Goal: Task Accomplishment & Management: Use online tool/utility

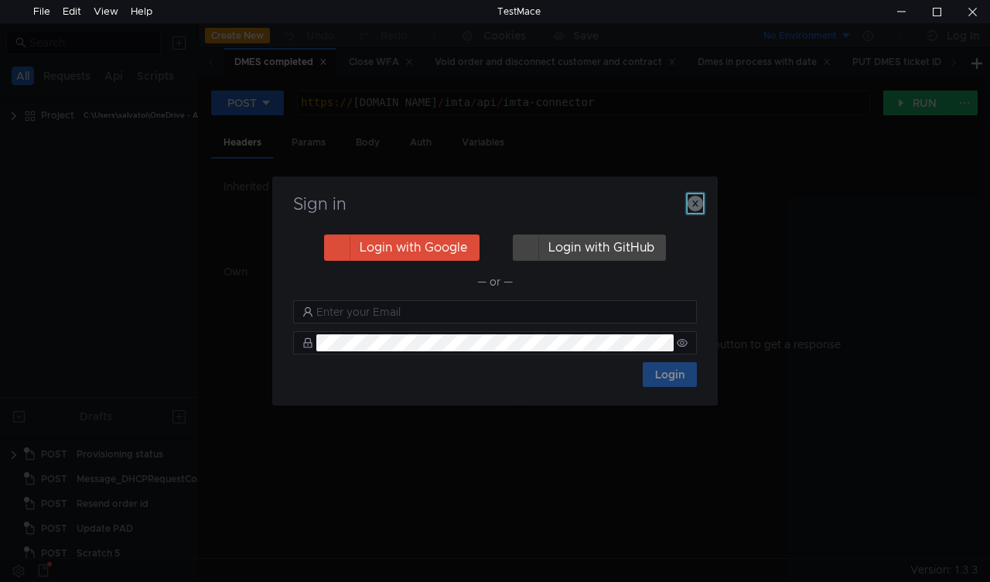
click at [697, 207] on icon "button" at bounding box center [695, 203] width 15 height 15
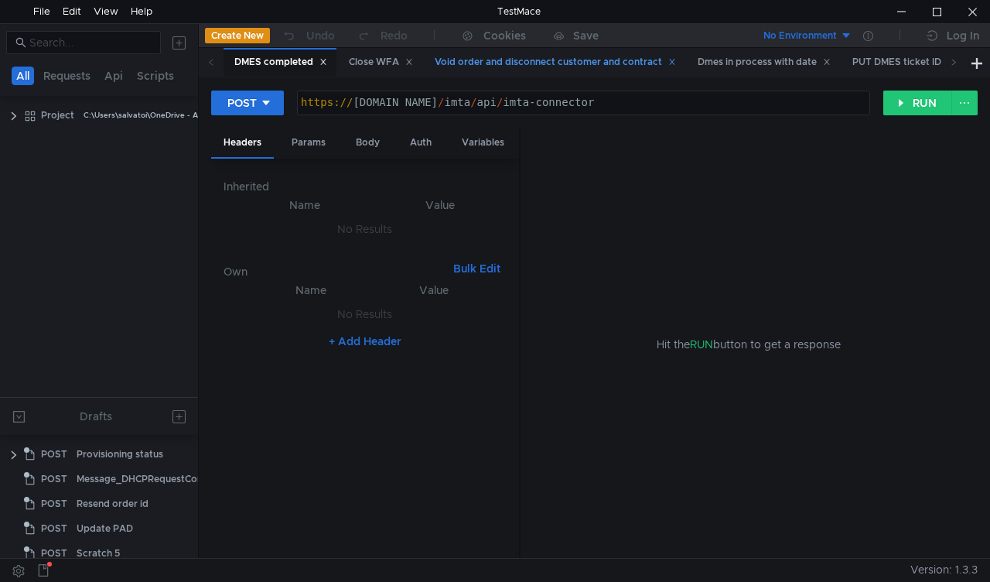
click at [561, 73] on div "Void order and disconnect customer and contract" at bounding box center [554, 62] width 261 height 29
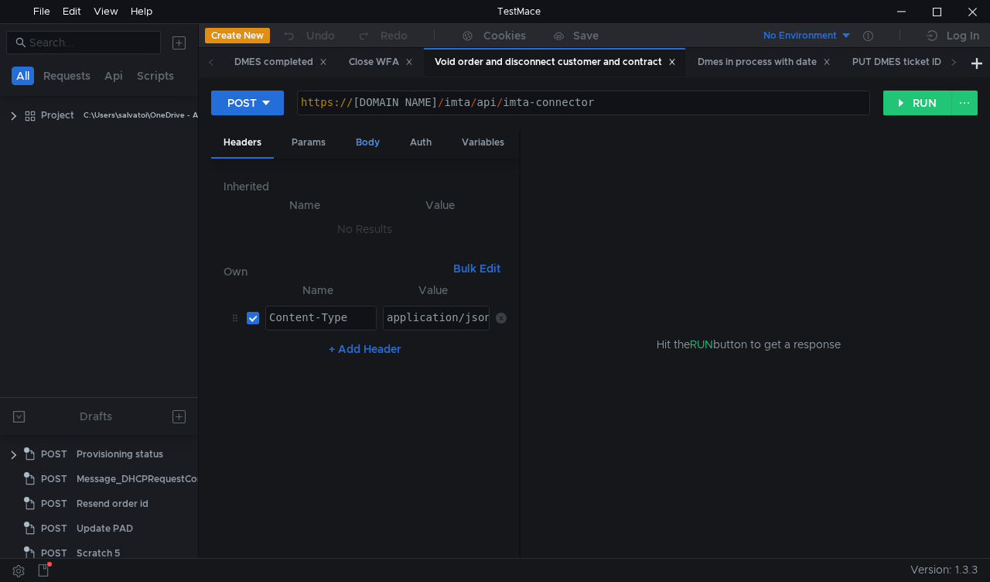
click at [357, 148] on div "Body" at bounding box center [367, 142] width 49 height 29
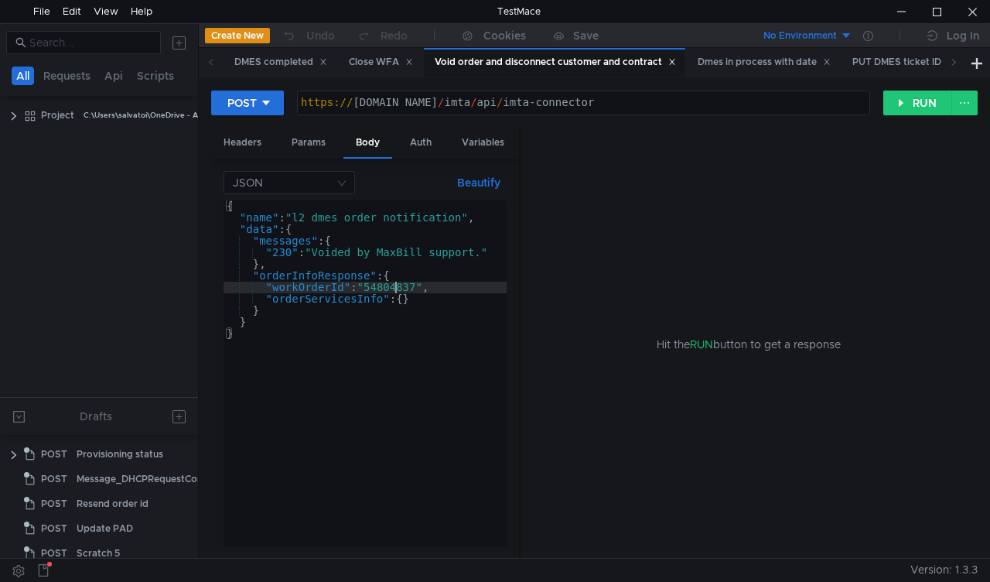
click at [394, 286] on div "{ "name" : "l2_dmes_order_notification" , "data" : { "messages" : { "230" : "Vo…" at bounding box center [365, 384] width 283 height 369
paste textarea "304407"
click at [899, 109] on button "RUN" at bounding box center [917, 102] width 69 height 25
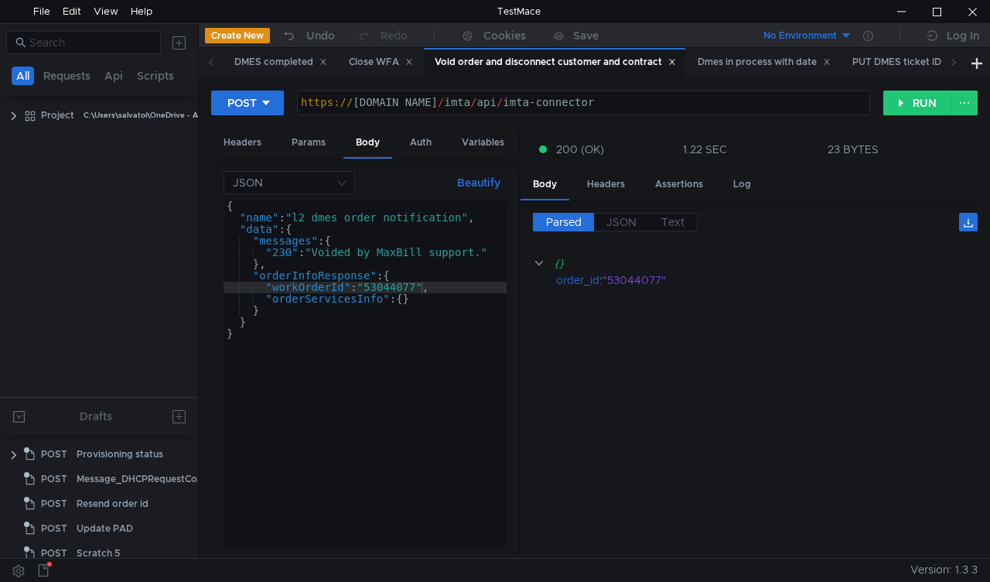
click at [388, 289] on div "{ "name" : "l2_dmes_order_notification" , "data" : { "messages" : { "230" : "Vo…" at bounding box center [365, 384] width 283 height 369
click at [388, 289] on div "{ "name" : "l2_dmes_order_notification" , "data" : { "messages" : { "230" : "Vo…" at bounding box center [365, 373] width 283 height 346
click at [388, 289] on div "{ "name" : "l2_dmes_order_notification" , "data" : { "messages" : { "230" : "Vo…" at bounding box center [365, 384] width 283 height 369
click at [388, 289] on div "{ "name" : "l2_dmes_order_notification" , "data" : { "messages" : { "230" : "Vo…" at bounding box center [365, 373] width 283 height 346
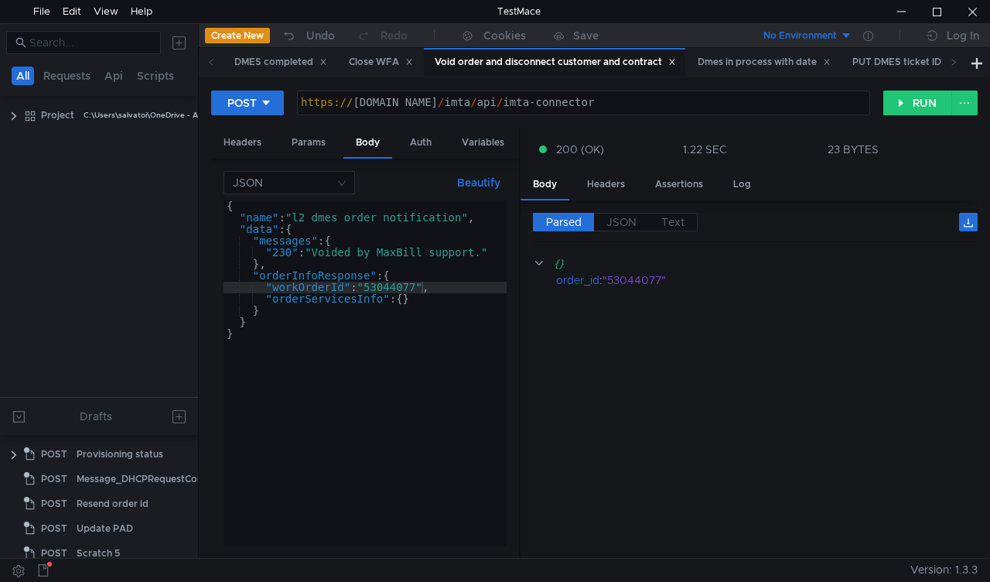
click at [388, 289] on div "{ "name" : "l2_dmes_order_notification" , "data" : { "messages" : { "230" : "Vo…" at bounding box center [365, 384] width 283 height 369
paste textarea "163459"
click at [897, 108] on button "RUN" at bounding box center [917, 102] width 69 height 25
click at [392, 289] on div "{ "name" : "l2_dmes_order_notification" , "data" : { "messages" : { "230" : "Vo…" at bounding box center [365, 384] width 283 height 369
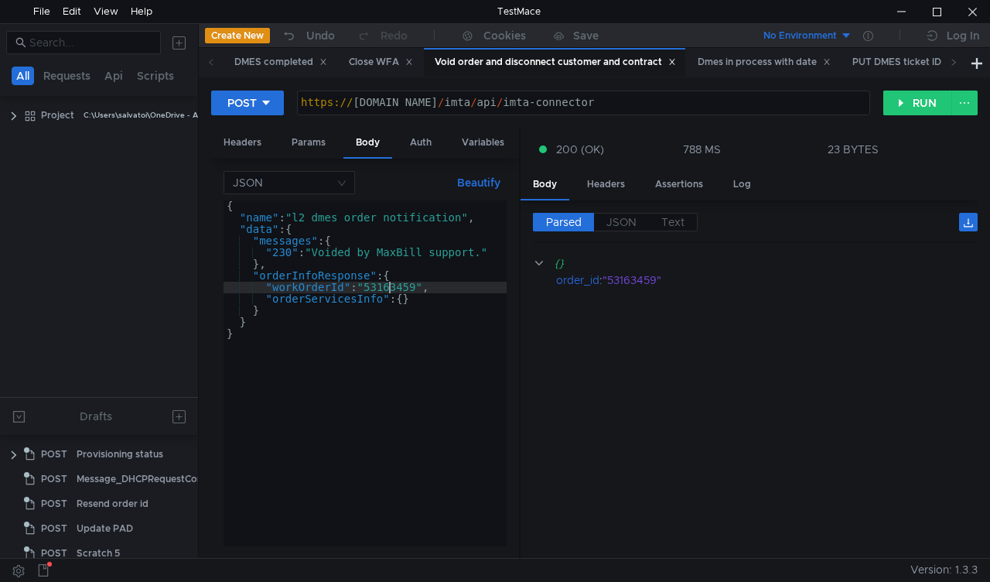
paste textarea
click at [894, 101] on button "RUN" at bounding box center [917, 102] width 69 height 25
click at [404, 285] on div "{ "name" : "l2_dmes_order_notification" , "data" : { "messages" : { "230" : "Vo…" at bounding box center [365, 384] width 283 height 369
paste textarea
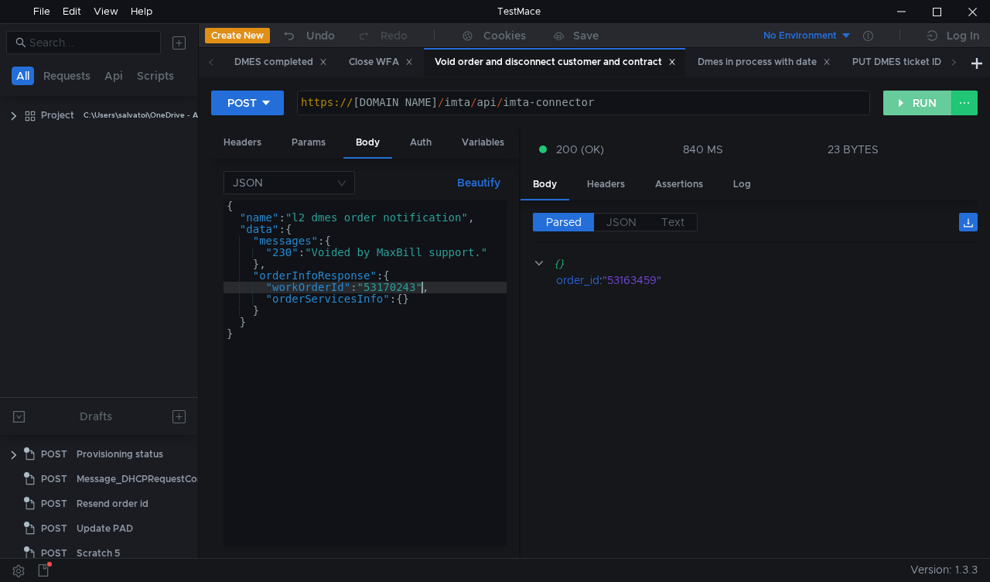
click at [909, 104] on button "RUN" at bounding box center [917, 102] width 69 height 25
click at [403, 286] on div "{ "name" : "l2_dmes_order_notification" , "data" : { "messages" : { "230" : "Vo…" at bounding box center [365, 384] width 283 height 369
paste textarea "207395"
click at [928, 101] on button "RUN" at bounding box center [917, 102] width 69 height 25
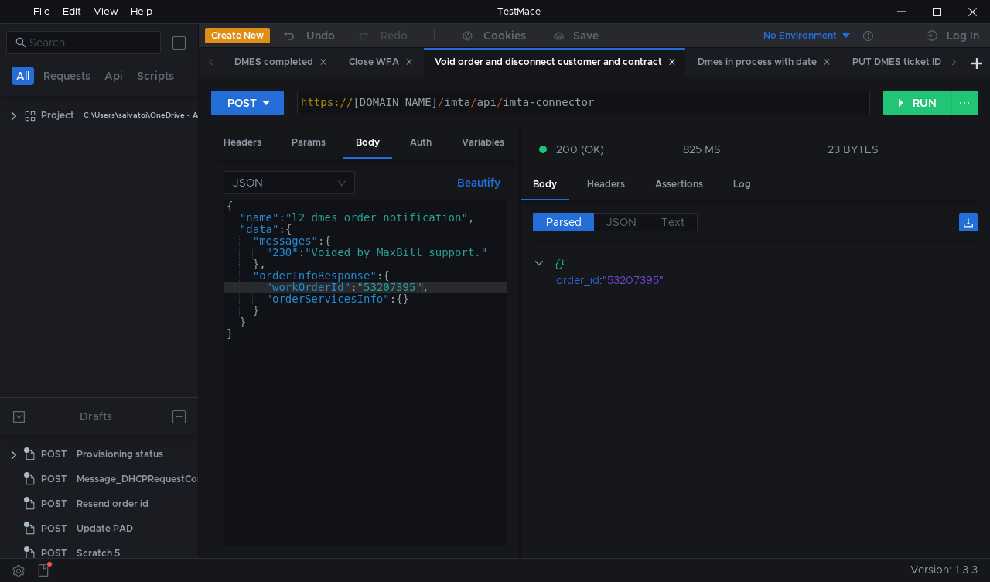
click at [379, 294] on div "{ "name" : "l2_dmes_order_notification" , "data" : { "messages" : { "230" : "Vo…" at bounding box center [365, 384] width 283 height 369
click at [383, 289] on div "{ "name" : "l2_dmes_order_notification" , "data" : { "messages" : { "230" : "Vo…" at bounding box center [365, 384] width 283 height 369
click at [384, 289] on div "{ "name" : "l2_dmes_order_notification" , "data" : { "messages" : { "230" : "Vo…" at bounding box center [365, 384] width 283 height 369
paste textarea "78291"
click at [892, 99] on button "RUN" at bounding box center [917, 102] width 69 height 25
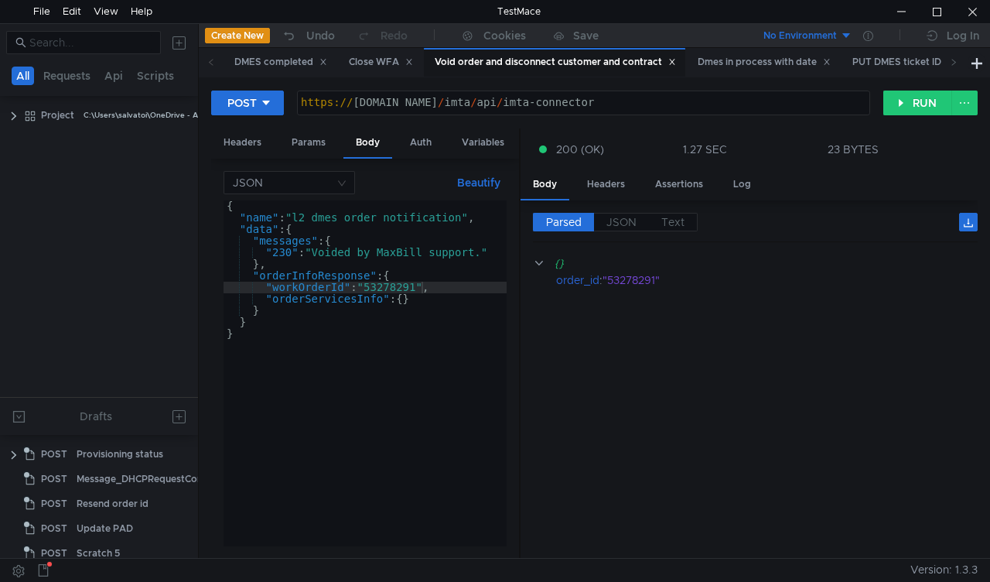
click at [404, 285] on div "{ "name" : "l2_dmes_order_notification" , "data" : { "messages" : { "230" : "Vo…" at bounding box center [365, 384] width 283 height 369
paste textarea "346809"
click at [920, 101] on button "RUN" at bounding box center [917, 102] width 69 height 25
click at [396, 275] on div "{ "name" : "l2_dmes_order_notification" , "data" : { "messages" : { "230" : "Vo…" at bounding box center [365, 384] width 283 height 369
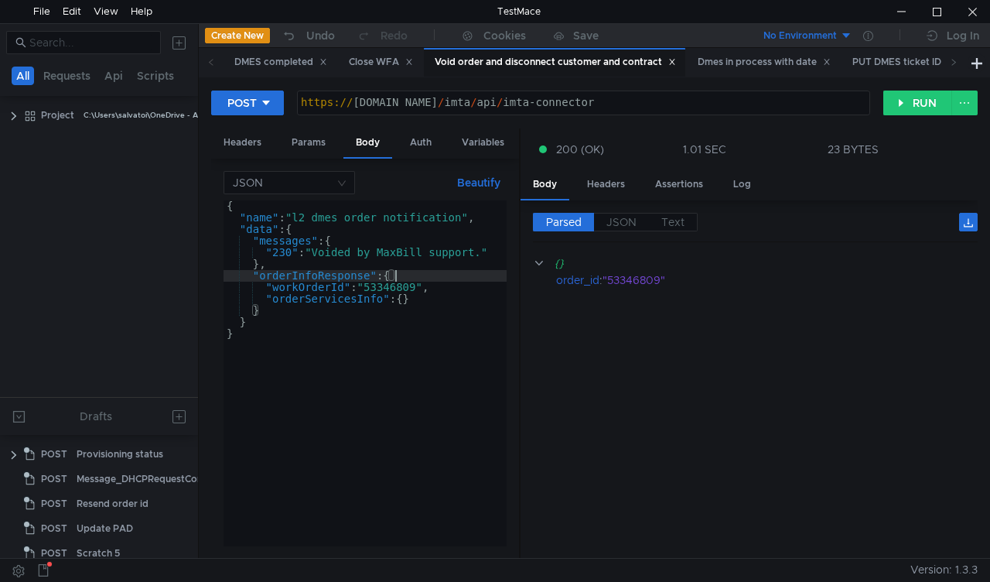
click at [399, 285] on div "{ "name" : "l2_dmes_order_notification" , "data" : { "messages" : { "230" : "Vo…" at bounding box center [365, 384] width 283 height 369
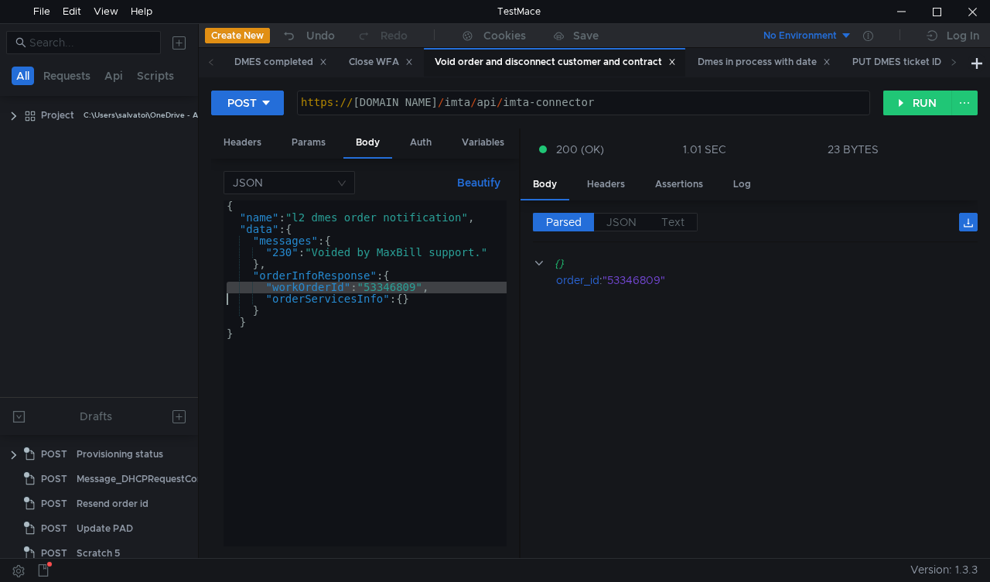
click at [411, 325] on div "{ "name" : "l2_dmes_order_notification" , "data" : { "messages" : { "230" : "Vo…" at bounding box center [365, 384] width 283 height 369
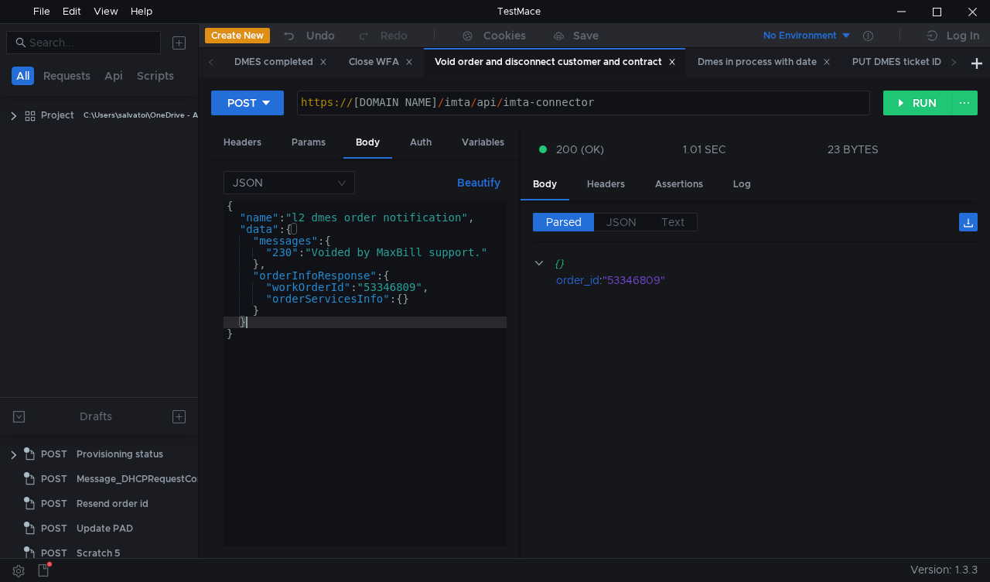
click at [399, 285] on div "{ "name" : "l2_dmes_order_notification" , "data" : { "messages" : { "230" : "Vo…" at bounding box center [365, 384] width 283 height 369
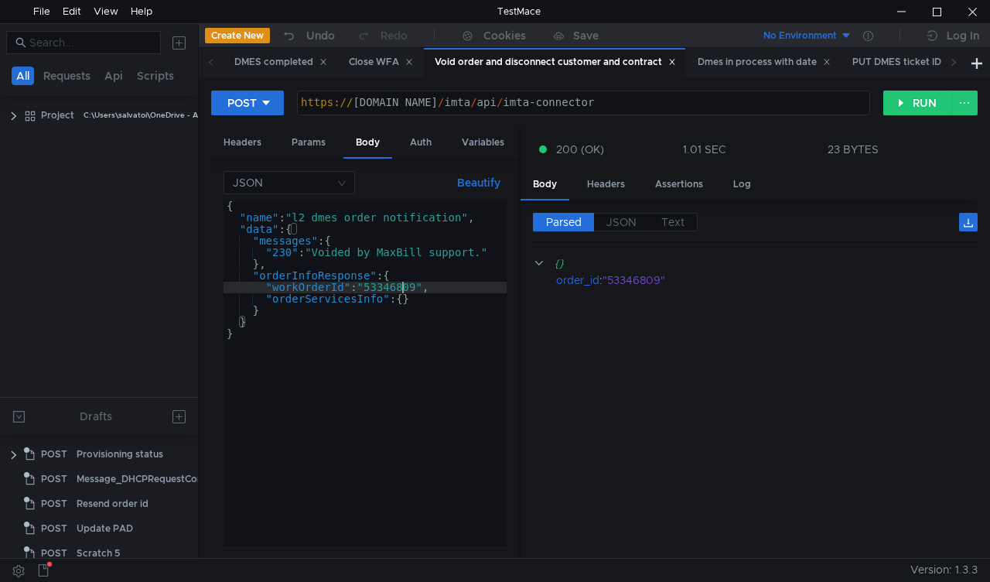
click at [399, 285] on div "{ "name" : "l2_dmes_order_notification" , "data" : { "messages" : { "230" : "Vo…" at bounding box center [365, 384] width 283 height 369
paste textarea "65302"
click at [915, 100] on button "RUN" at bounding box center [917, 102] width 69 height 25
click at [394, 285] on div "{ "name" : "l2_dmes_order_notification" , "data" : { "messages" : { "230" : "Vo…" at bounding box center [365, 384] width 283 height 369
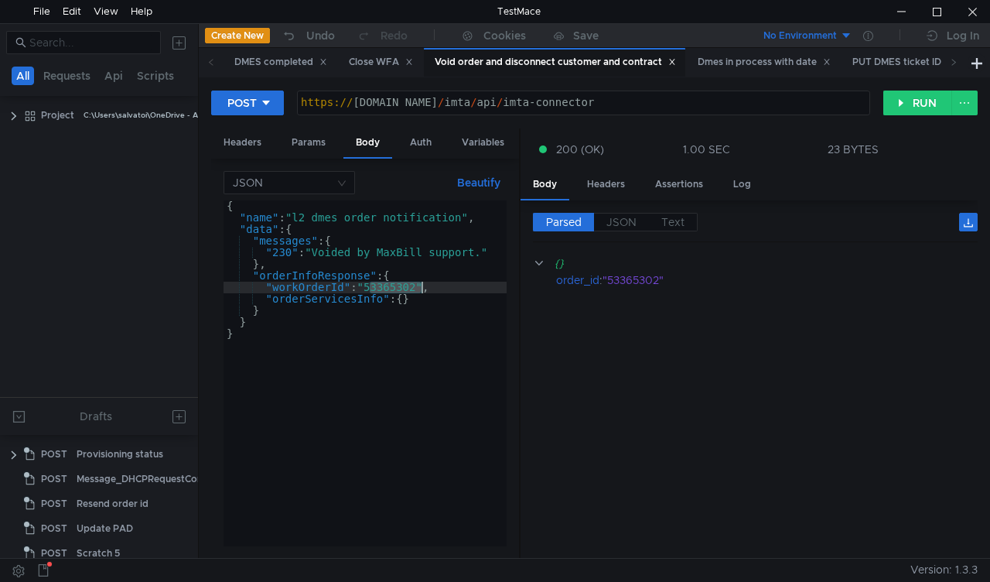
paste textarea "74288"
click at [921, 102] on button "RUN" at bounding box center [917, 102] width 69 height 25
click at [385, 288] on div "{ "name" : "l2_dmes_order_notification" , "data" : { "messages" : { "230" : "Vo…" at bounding box center [365, 384] width 283 height 369
paste textarea "80670"
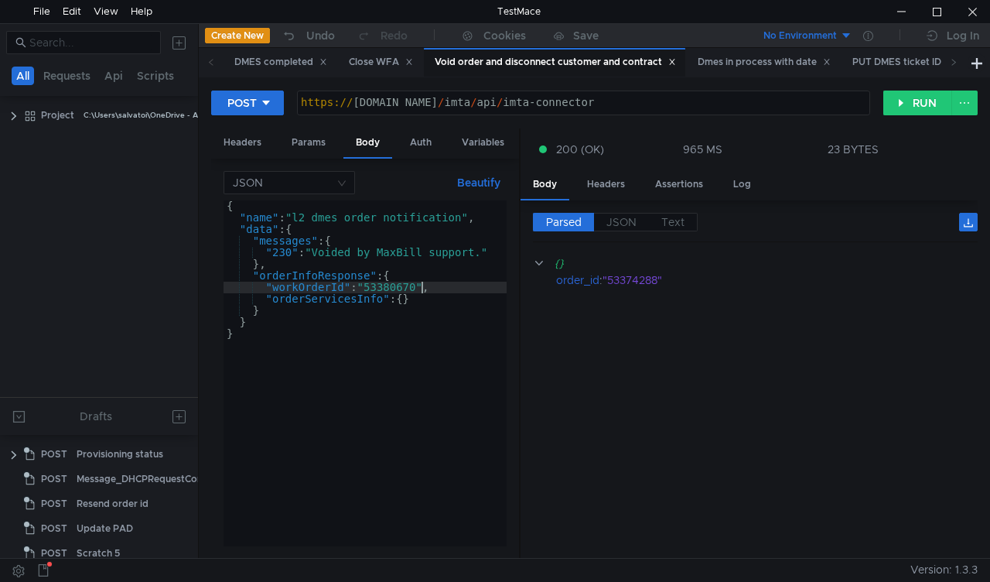
click at [900, 86] on div "POST https:// mbx.dfni.nl / imta / api / imta-connector ההההההההההההההההההההההה…" at bounding box center [594, 317] width 791 height 480
click at [906, 96] on button "RUN" at bounding box center [917, 102] width 69 height 25
click at [377, 288] on div "{ "name" : "l2_dmes_order_notification" , "data" : { "messages" : { "230" : "Vo…" at bounding box center [365, 384] width 283 height 369
click at [377, 289] on div "{ "name" : "l2_dmes_order_notification" , "data" : { "messages" : { "230" : "Vo…" at bounding box center [365, 384] width 283 height 369
paste textarea "1705"
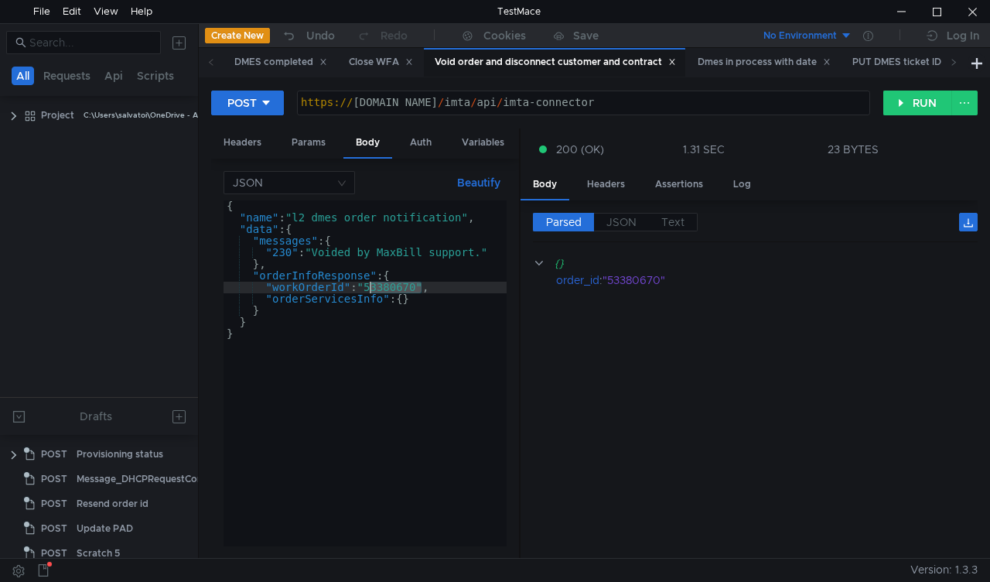
type textarea ""workOrderId": "53381705","
click at [927, 97] on button "RUN" at bounding box center [917, 102] width 69 height 25
click at [952, 62] on div "Create New Scratch" at bounding box center [903, 59] width 116 height 26
click at [119, 492] on div "Resend order id" at bounding box center [113, 503] width 72 height 23
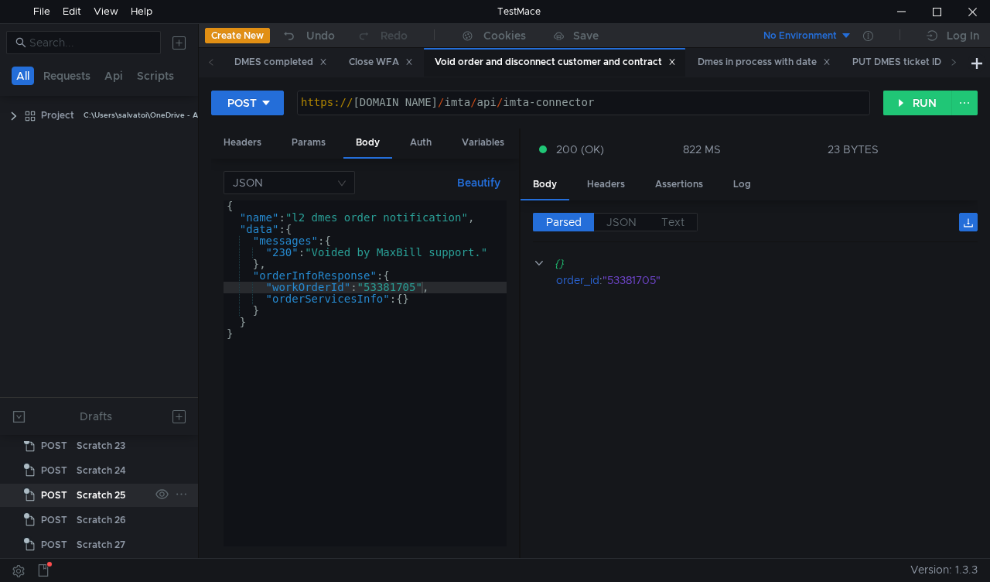
scroll to position [582, 0]
click at [117, 506] on div "Scratch 23" at bounding box center [101, 516] width 49 height 23
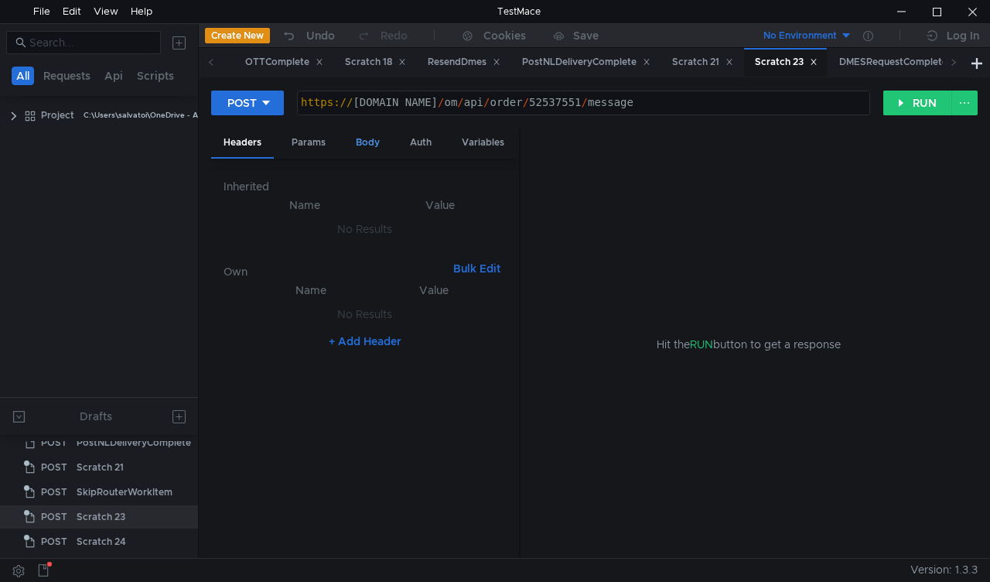
click at [374, 147] on div "Body" at bounding box center [367, 142] width 49 height 29
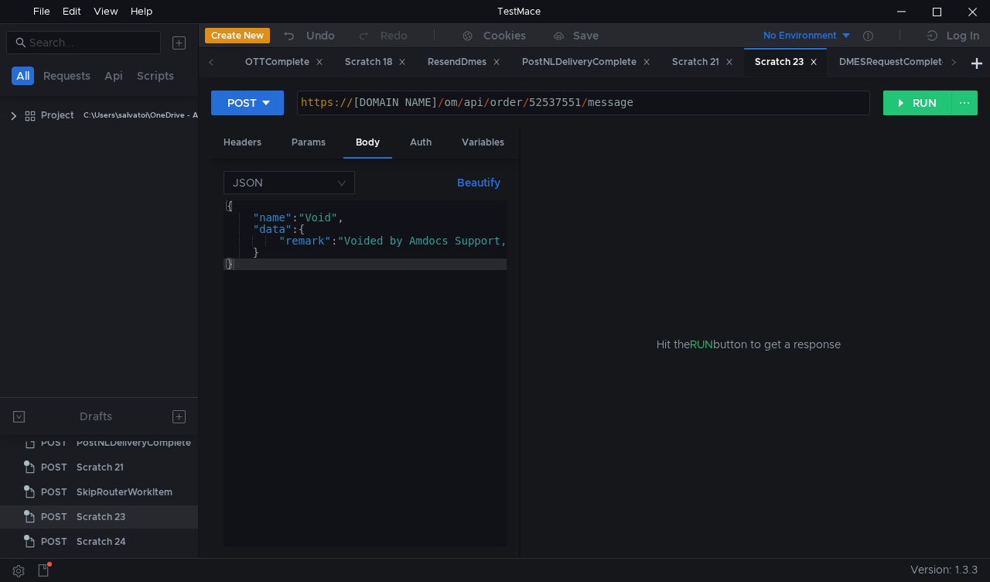
click at [544, 97] on div "https:// mbx.dfni.nl / om / api / order / 52537551 / message" at bounding box center [584, 114] width 572 height 35
paste textarea "3381705"
type textarea "https://mbx.dfni.nl/om/api/order/53381705/message"
click at [908, 110] on button "RUN" at bounding box center [917, 102] width 69 height 25
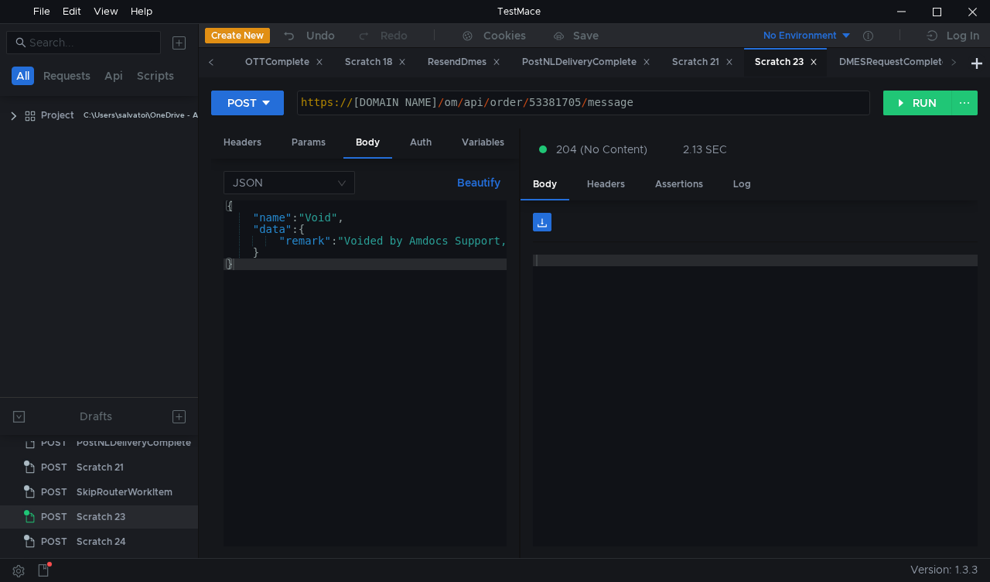
click at [207, 63] on icon at bounding box center [211, 62] width 8 height 8
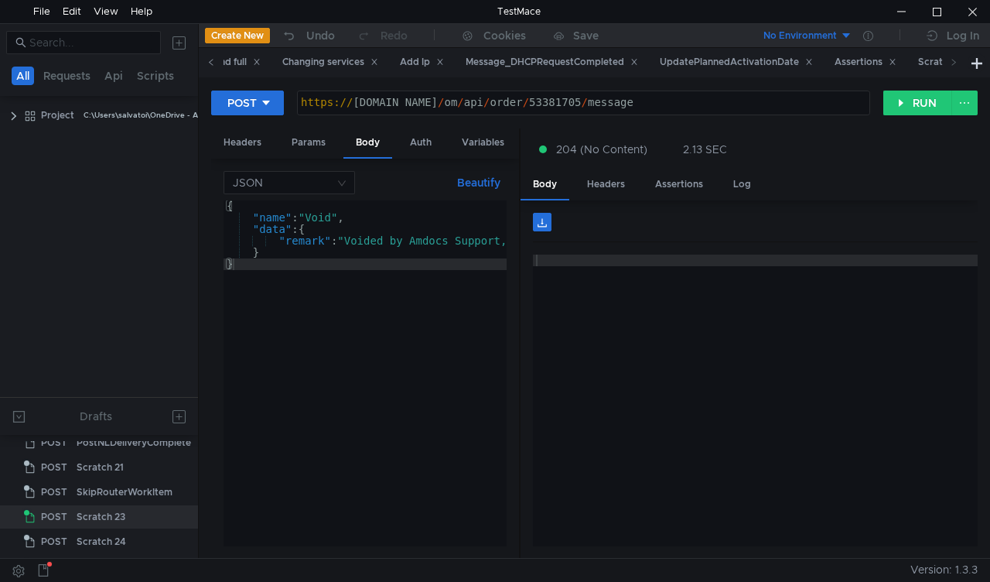
click at [207, 63] on icon at bounding box center [211, 62] width 8 height 8
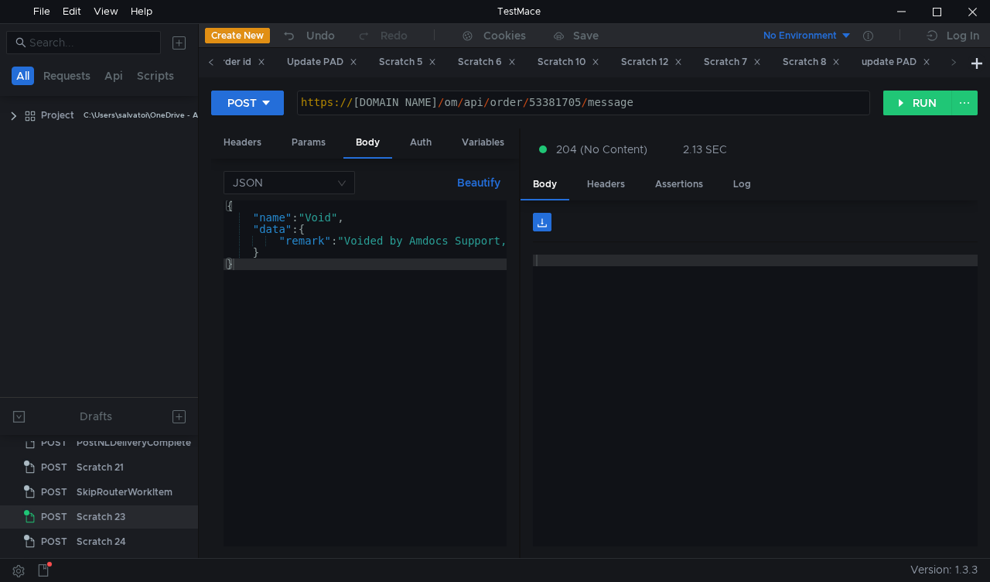
click at [207, 63] on icon at bounding box center [211, 62] width 8 height 8
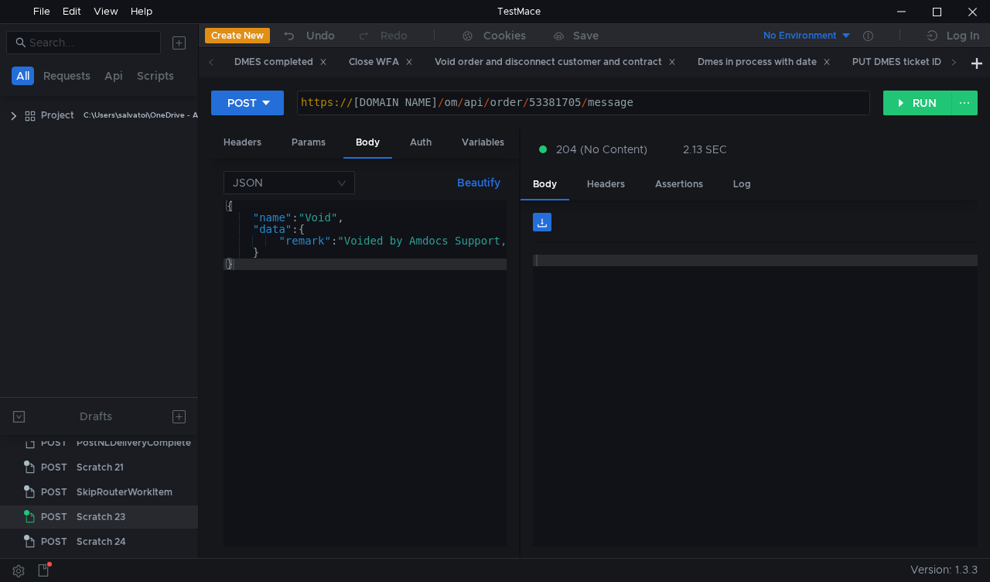
click at [207, 63] on icon at bounding box center [211, 62] width 8 height 8
click at [362, 62] on div "Close WFA" at bounding box center [381, 62] width 64 height 16
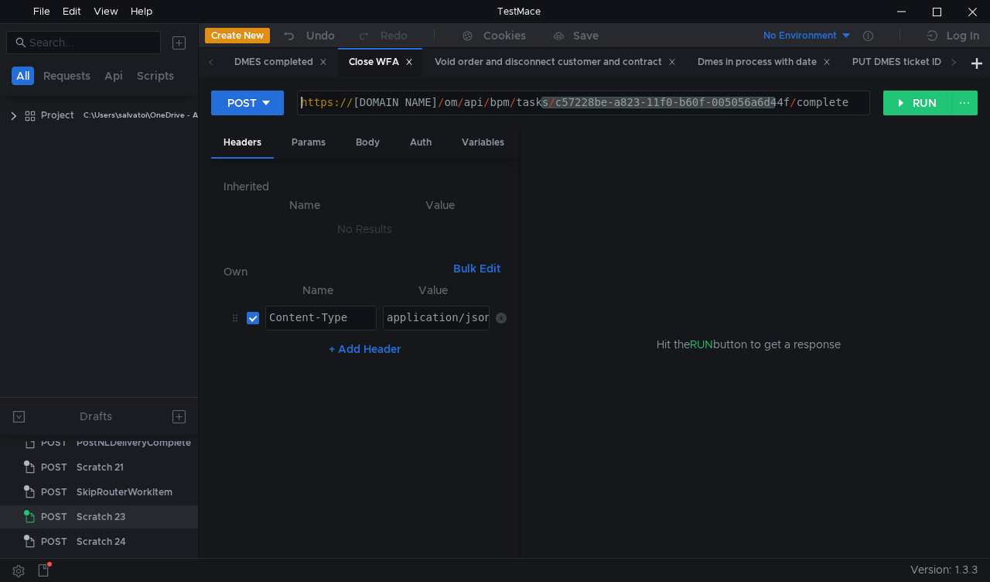
drag, startPoint x: 568, startPoint y: 101, endPoint x: 773, endPoint y: 98, distance: 205.7
click at [773, 98] on div "https:// mbx.dfni.nl / om / api / bpm / tasks / c57228be-a823-11f0-b60f-005056a…" at bounding box center [584, 114] width 572 height 35
paste textarea "f3ba0979-a824-11f0-b60f-005056a6d44fhttps://mbx.dfni.nl/om/api/bpm/tasks/f3ba09…"
drag, startPoint x: 776, startPoint y: 99, endPoint x: 538, endPoint y: 105, distance: 237.5
click at [538, 105] on div "https:// mbx.dfni.nl / om / api / bpm / tasks / c57228be-a823-11f0-b60f-005056a…" at bounding box center [584, 114] width 572 height 35
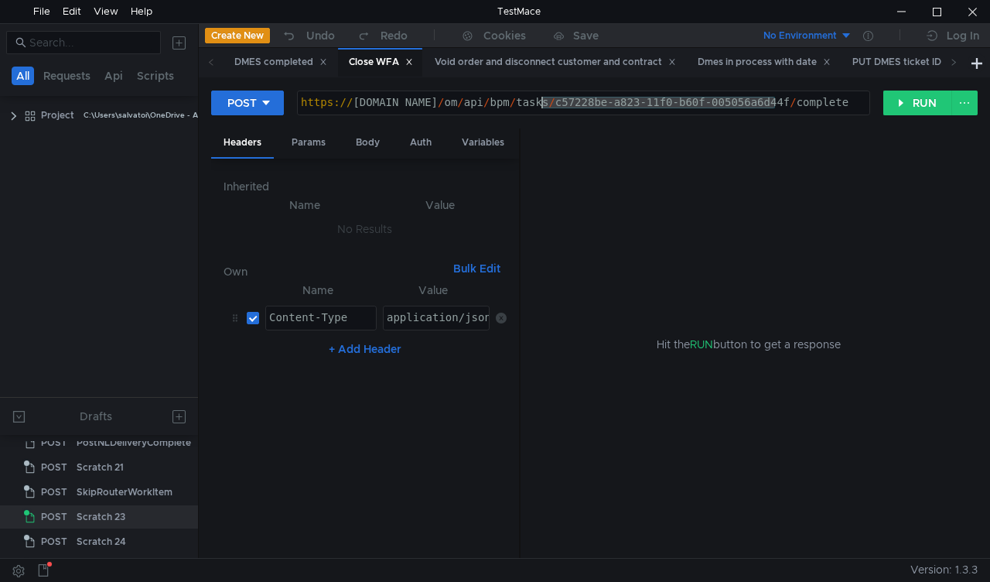
paste textarea "f3ba0979-a824"
type textarea "https://mbx.dfni.nl/om/api/bpm/tasks/f3ba0979-a824-11f0-b60f-005056a6d44f/compl…"
click at [909, 104] on button "RUN" at bounding box center [917, 102] width 69 height 25
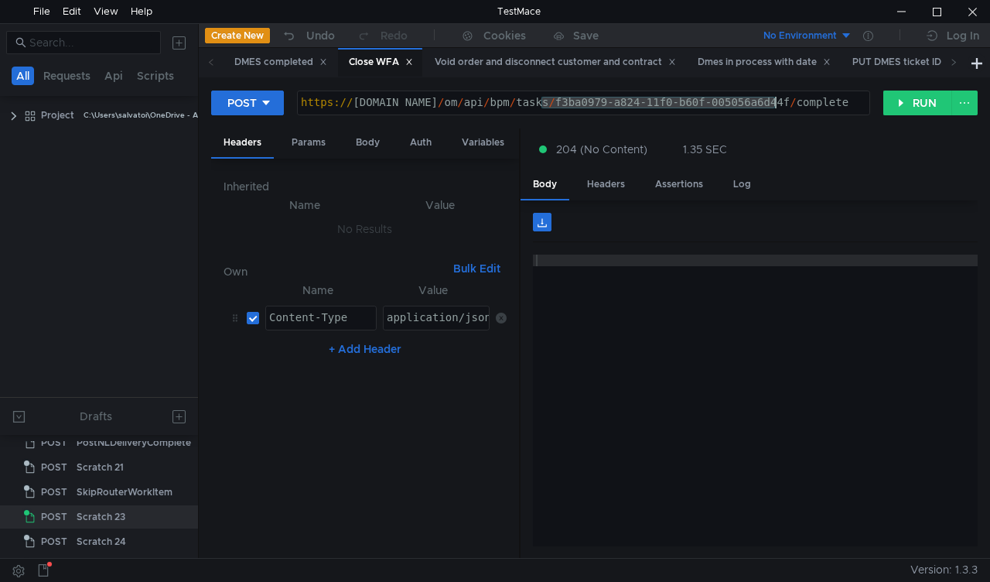
drag, startPoint x: 542, startPoint y: 104, endPoint x: 773, endPoint y: 100, distance: 231.3
click at [773, 100] on div "https:// [DOMAIN_NAME] / om / api / bpm / tasks / f3ba0979-a824-11f0-b60f-00505…" at bounding box center [584, 114] width 572 height 35
paste textarea "e5ad2027-a825-11f0-8a04-005056a66d6a"
type textarea "https://mbx.dfni.nl/om/api/bpm/tasks/e5ad2027-a825-11f0-8a04-005056a66d6a/compl…"
click at [897, 102] on button "RUN" at bounding box center [917, 102] width 69 height 25
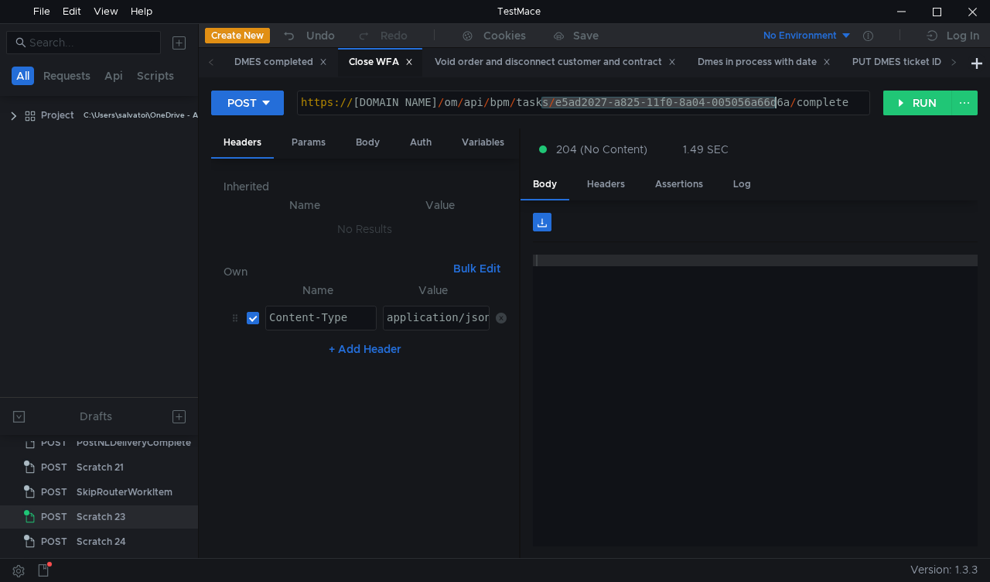
drag, startPoint x: 542, startPoint y: 104, endPoint x: 773, endPoint y: 100, distance: 230.5
click at [773, 100] on div "https:// mbx.dfni.nl / om / api / bpm / tasks / e5ad2027-a825-11f0-8a04-005056a…" at bounding box center [584, 114] width 572 height 35
paste textarea "0533d8ae-a827-11f0-bcd2-005056a64e09"
click at [913, 104] on button "RUN" at bounding box center [917, 102] width 69 height 25
drag, startPoint x: 541, startPoint y: 101, endPoint x: 849, endPoint y: 125, distance: 309.6
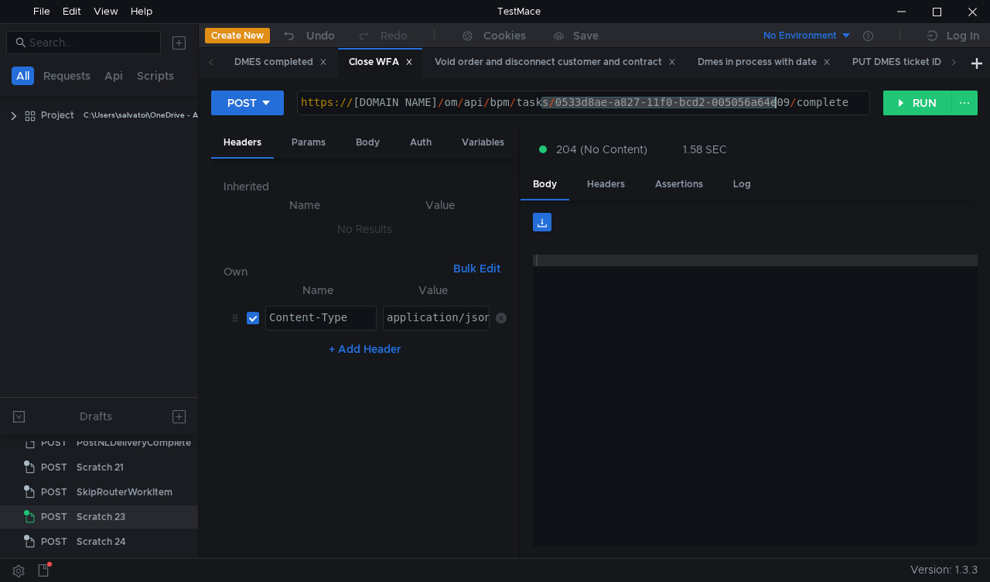
click at [773, 99] on div "https:// mbx.dfni.nl / om / api / bpm / tasks / 0533d8ae-a827-11f0-bcd2-005056a…" at bounding box center [584, 114] width 572 height 35
paste textarea "5208bb2c-a827-11f0-8a04-005056a66d6a"
click at [895, 104] on button "RUN" at bounding box center [917, 102] width 69 height 25
drag, startPoint x: 577, startPoint y: 102, endPoint x: 778, endPoint y: 99, distance: 201.1
click at [778, 99] on div "https:// mbx.dfni.nl / om / api / bpm / tasks / 5208bb2c-a827-11f0-8a04-005056a…" at bounding box center [584, 114] width 572 height 35
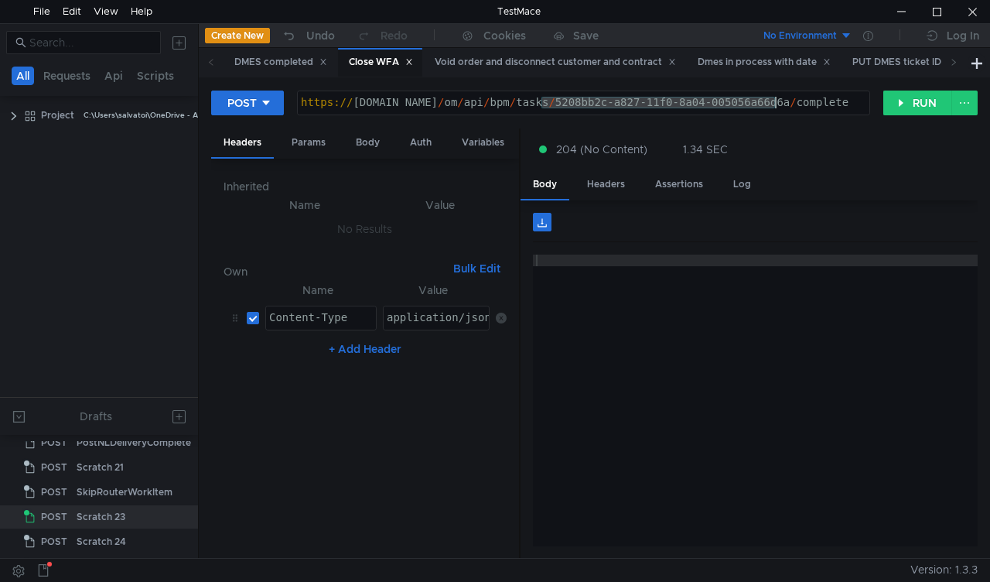
paste textarea "dd1b2587"
click at [902, 107] on button "RUN" at bounding box center [917, 102] width 69 height 25
click at [913, 101] on button "RUN" at bounding box center [917, 102] width 69 height 25
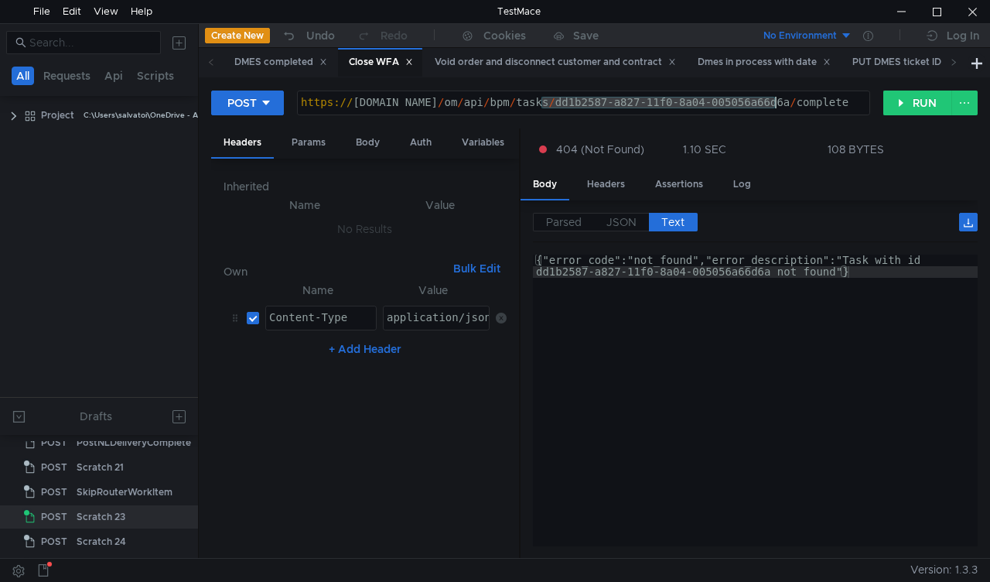
drag, startPoint x: 544, startPoint y: 99, endPoint x: 773, endPoint y: 101, distance: 228.9
click at [773, 101] on div "https:// mbx.dfni.nl / om / api / bpm / tasks / dd1b2587-a827-11f0-8a04-005056a…" at bounding box center [584, 114] width 572 height 35
paste textarea "8c9fd02c-a827-11f0-b60f-005056a6d44f"
type textarea "https://mbx.dfni.nl/om/api/bpm/tasks/8c9fd02c-a827-11f0-b60f-005056a6d44f/compl…"
click at [909, 108] on button "RUN" at bounding box center [917, 102] width 69 height 25
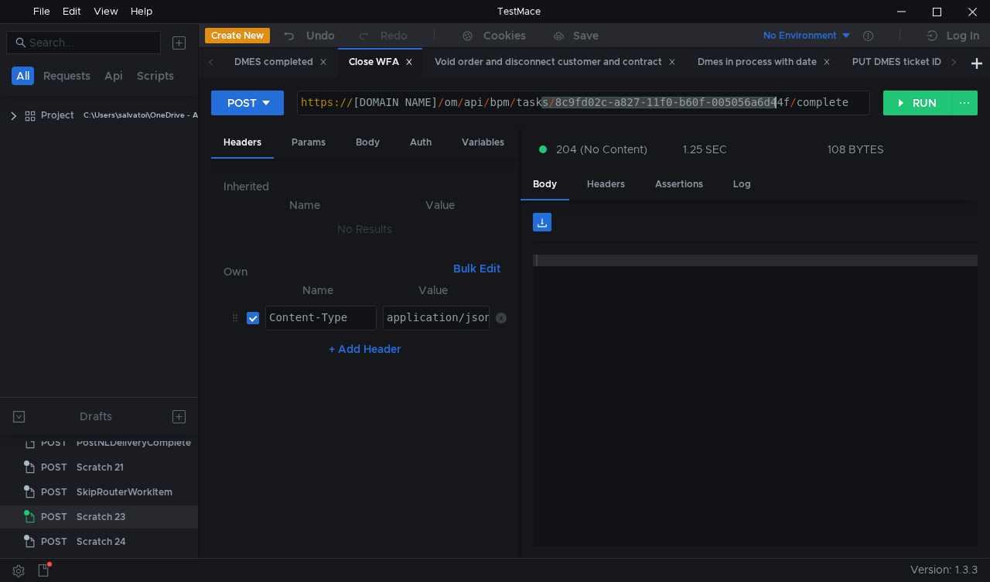
drag, startPoint x: 594, startPoint y: 104, endPoint x: 773, endPoint y: 102, distance: 178.7
click at [773, 102] on div "https:// mbx.dfni.nl / om / api / bpm / tasks / 8c9fd02c-a827-11f0-b60f-005056a…" at bounding box center [584, 114] width 572 height 35
paste textarea "3e80c58e-a828-11f0-bcd2-005056a64e09"
click at [903, 106] on button "RUN" at bounding box center [917, 102] width 69 height 25
drag, startPoint x: 569, startPoint y: 101, endPoint x: 773, endPoint y: 98, distance: 204.2
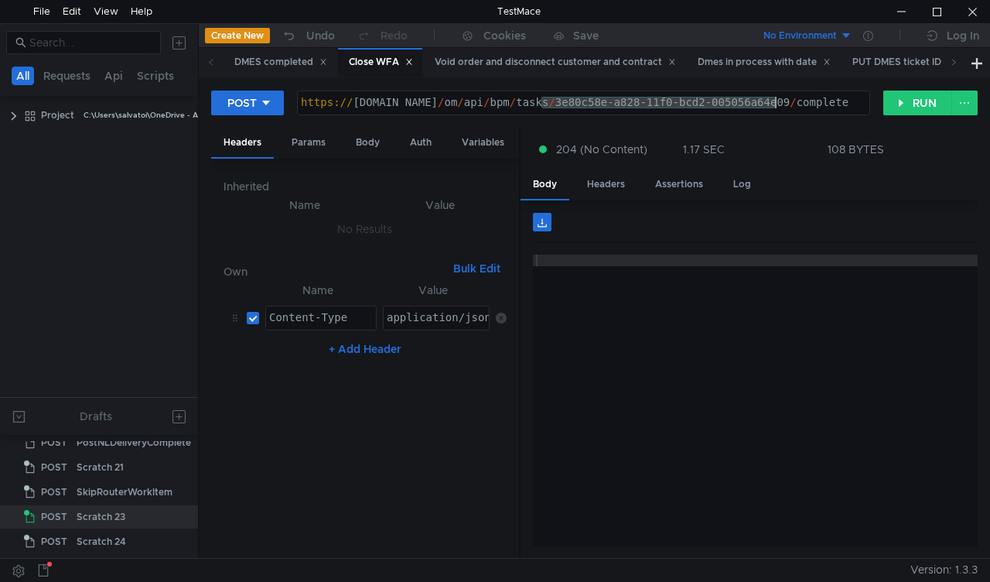
click at [773, 98] on div "https:// mbx.dfni.nl / om / api / bpm / tasks / 3e80c58e-a828-11f0-bcd2-005056a…" at bounding box center [584, 114] width 572 height 35
paste textarea "9214f3"
click at [903, 103] on button "RUN" at bounding box center [917, 102] width 69 height 25
drag, startPoint x: 547, startPoint y: 103, endPoint x: 776, endPoint y: 97, distance: 229.0
click at [776, 97] on div "https:// mbx.dfni.nl / om / api / bpm / tasks / 9214f38e-a828-11f0-bcd2-005056a…" at bounding box center [584, 114] width 572 height 35
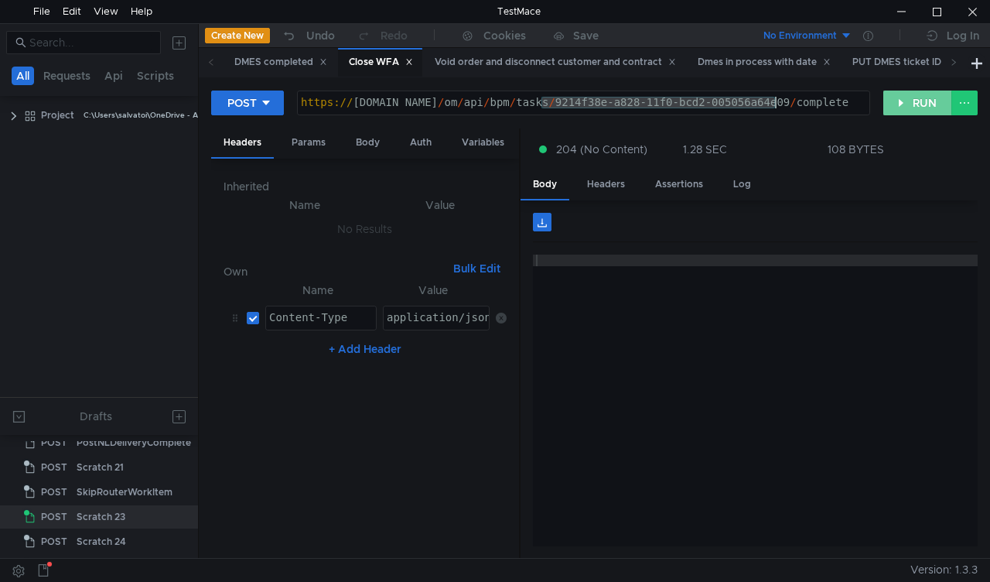
paste textarea "ffbf1899-a827-11f0-8a04-005056a66d6a"
type textarea "[URL][DOMAIN_NAME]"
click at [910, 101] on button "RUN" at bounding box center [917, 102] width 69 height 25
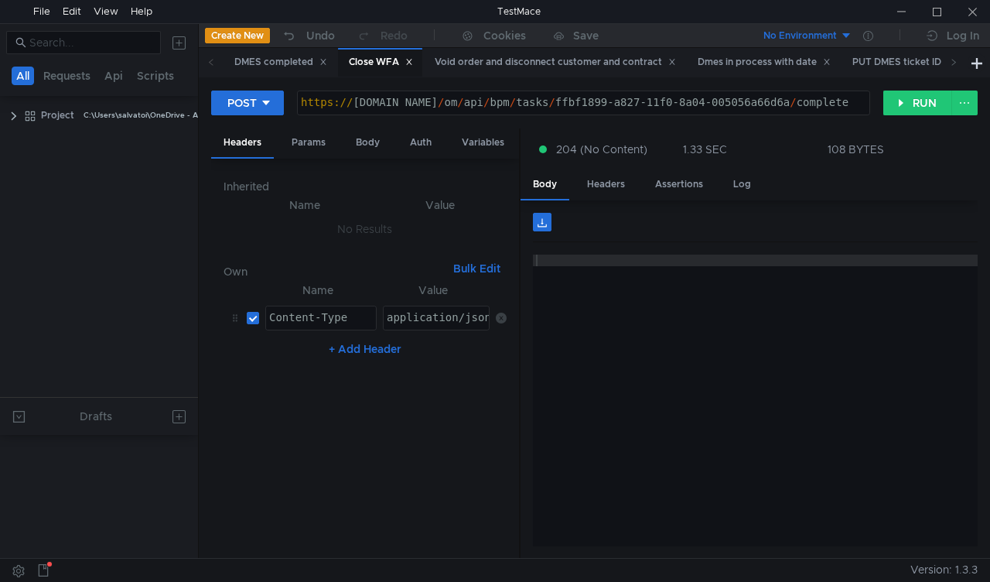
scroll to position [582, 0]
